Goal: Task Accomplishment & Management: Use online tool/utility

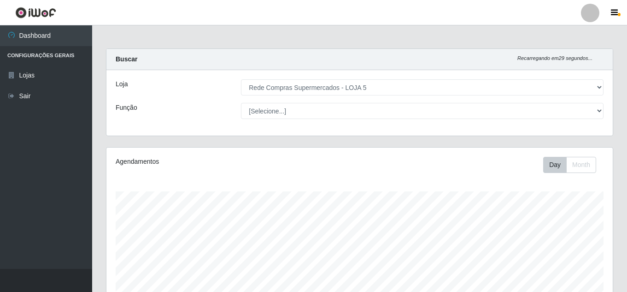
select select "397"
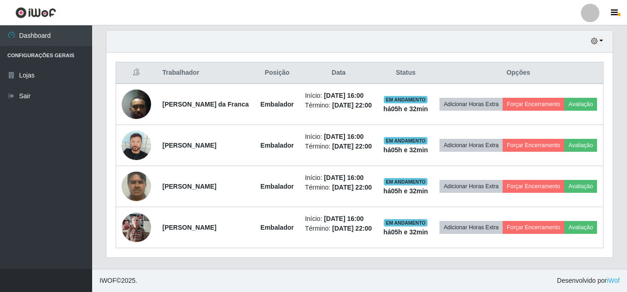
scroll to position [191, 506]
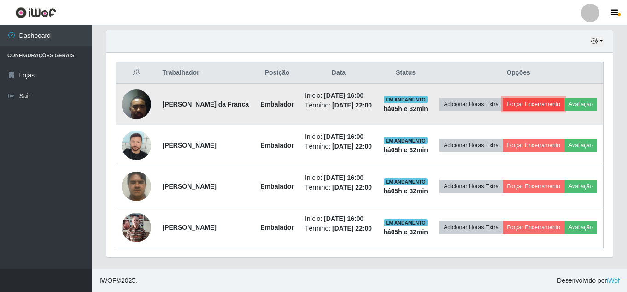
click at [564, 98] on button "Forçar Encerramento" at bounding box center [534, 104] width 62 height 13
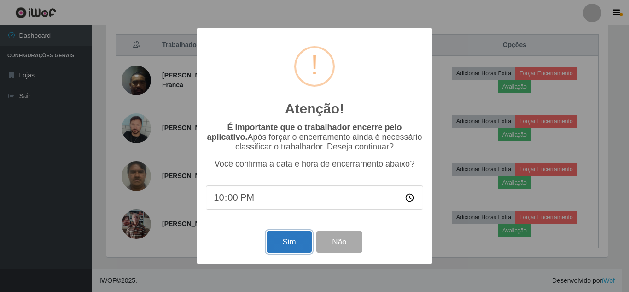
click at [281, 240] on button "Sim" at bounding box center [289, 242] width 45 height 22
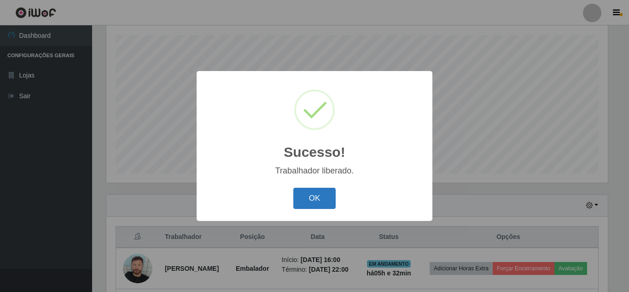
click at [326, 197] on button "OK" at bounding box center [315, 199] width 43 height 22
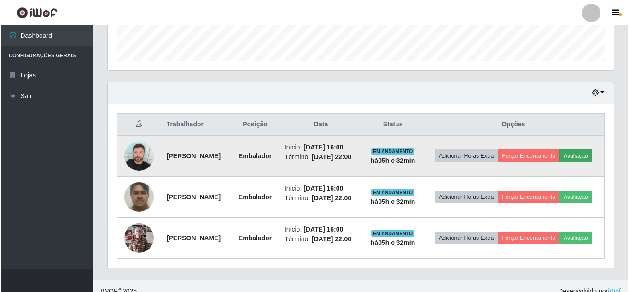
scroll to position [294, 0]
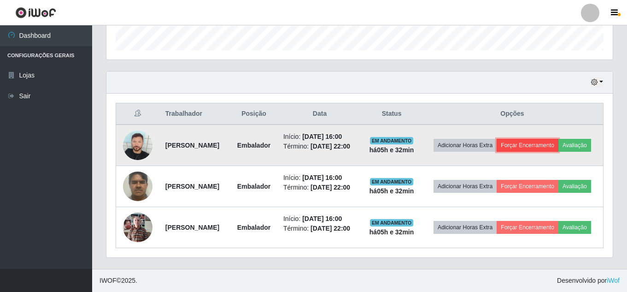
click at [551, 139] on button "Forçar Encerramento" at bounding box center [528, 145] width 62 height 13
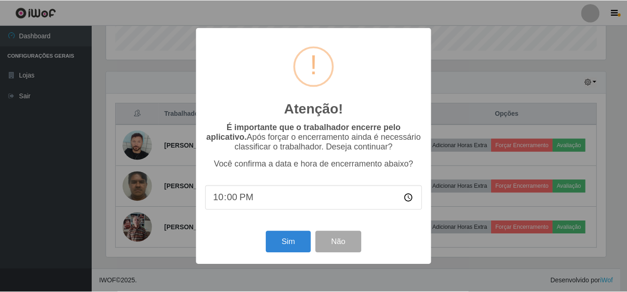
scroll to position [191, 502]
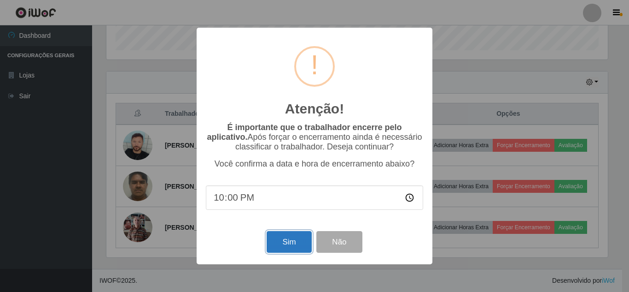
click at [299, 244] on button "Sim" at bounding box center [289, 242] width 45 height 22
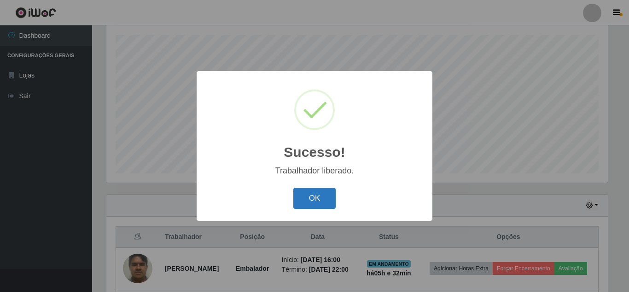
click at [326, 203] on button "OK" at bounding box center [315, 199] width 43 height 22
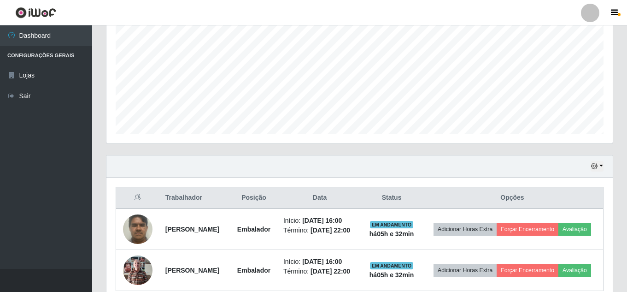
scroll to position [252, 0]
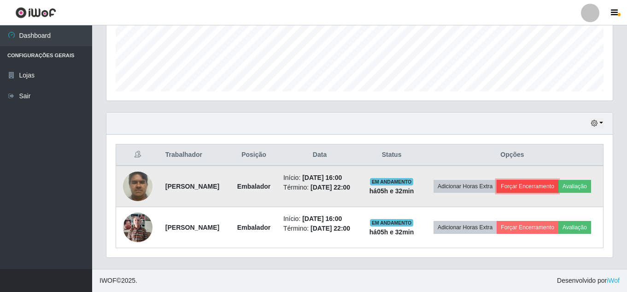
click at [554, 180] on button "Forçar Encerramento" at bounding box center [528, 186] width 62 height 13
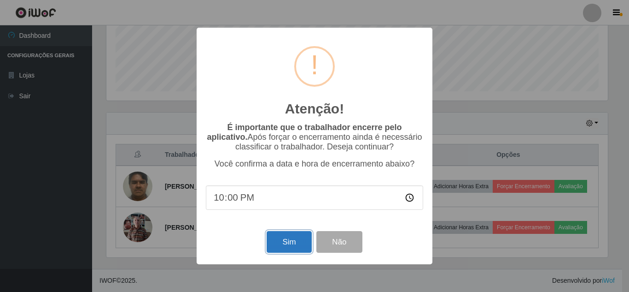
click at [294, 244] on button "Sim" at bounding box center [289, 242] width 45 height 22
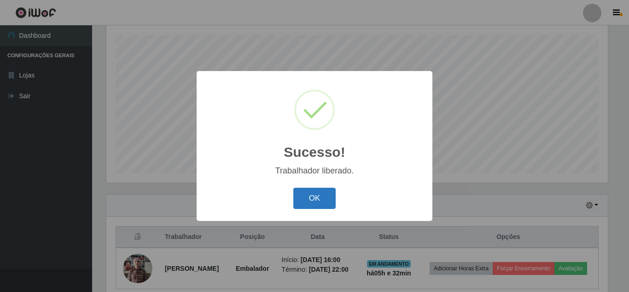
click at [314, 199] on button "OK" at bounding box center [315, 199] width 43 height 22
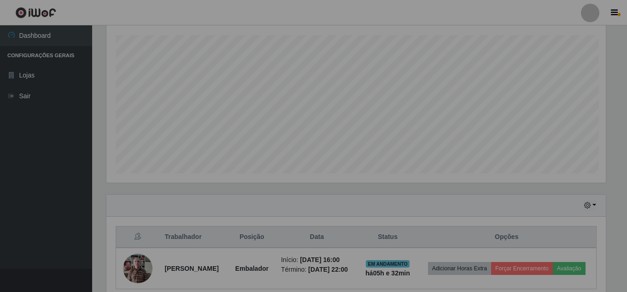
scroll to position [0, 0]
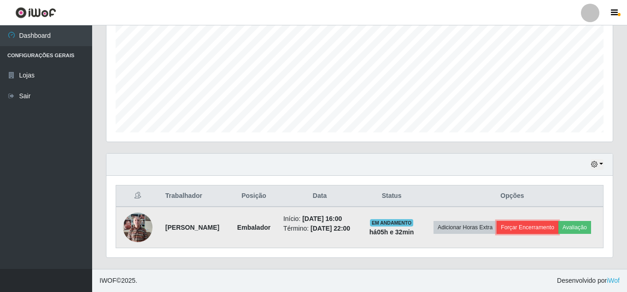
click at [558, 221] on button "Forçar Encerramento" at bounding box center [528, 227] width 62 height 13
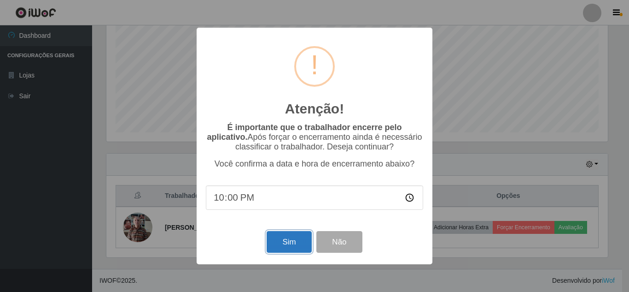
click at [281, 241] on button "Sim" at bounding box center [289, 242] width 45 height 22
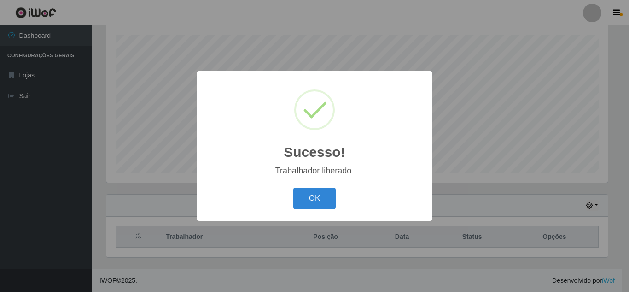
click at [294, 188] on button "OK" at bounding box center [315, 199] width 43 height 22
